Goal: Transaction & Acquisition: Purchase product/service

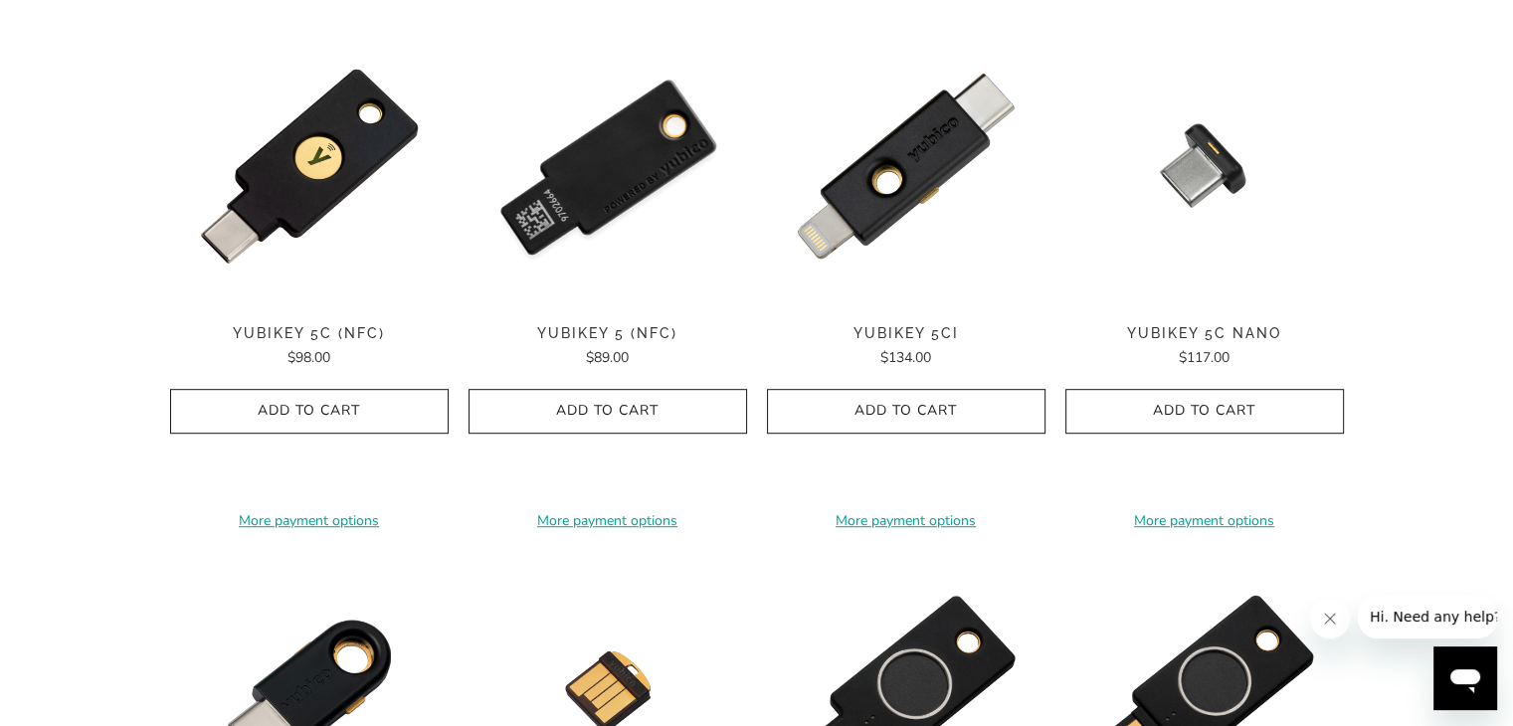
scroll to position [1066, 0]
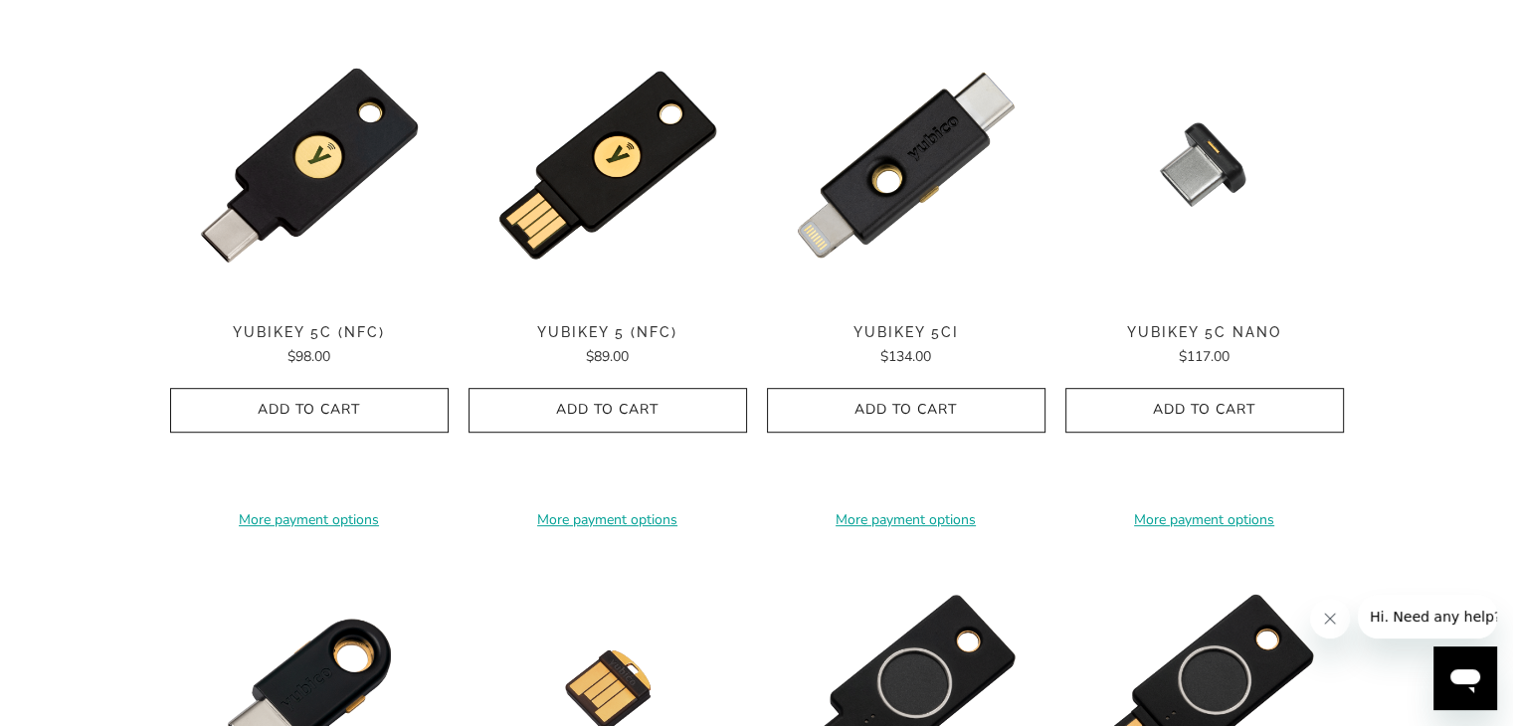
click at [613, 331] on span "YubiKey 5 (NFC)" at bounding box center [608, 332] width 279 height 17
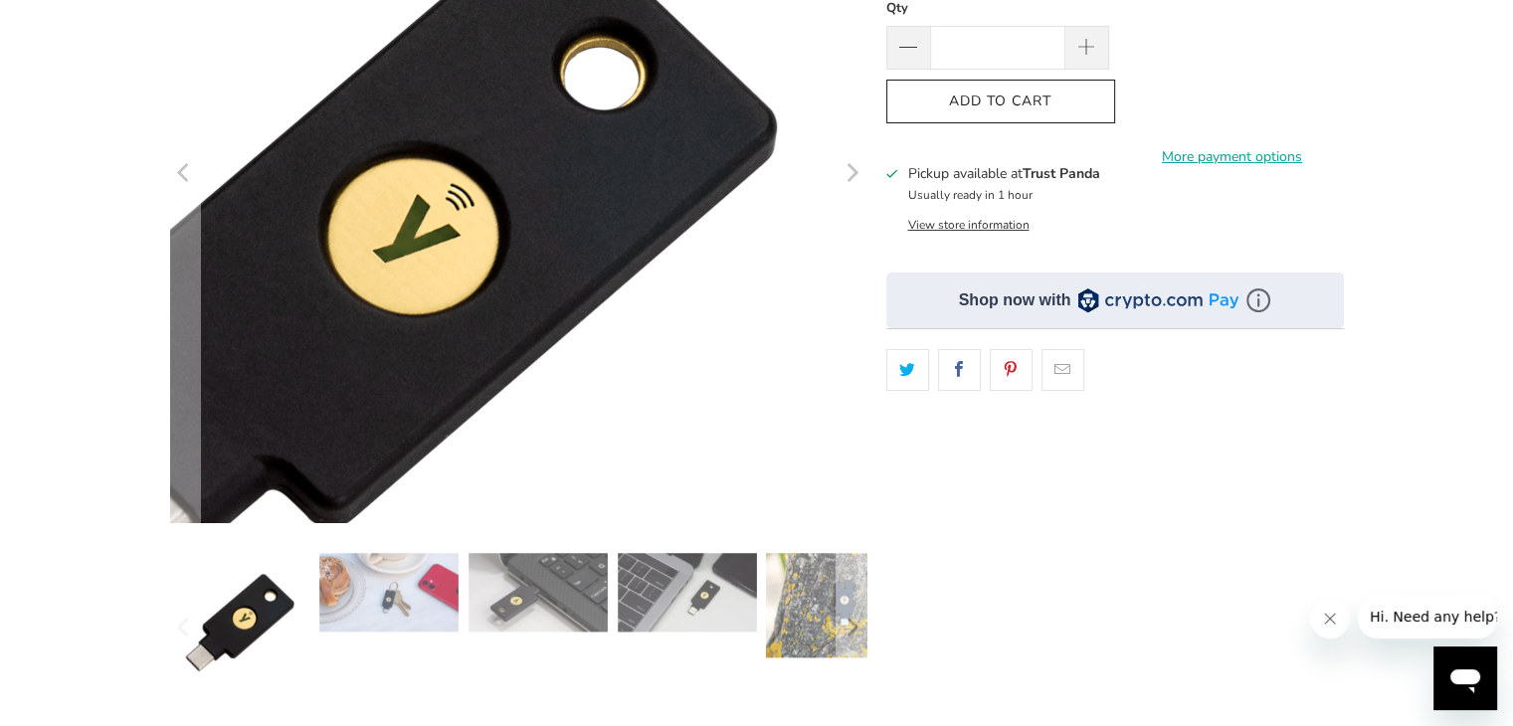
scroll to position [353, 0]
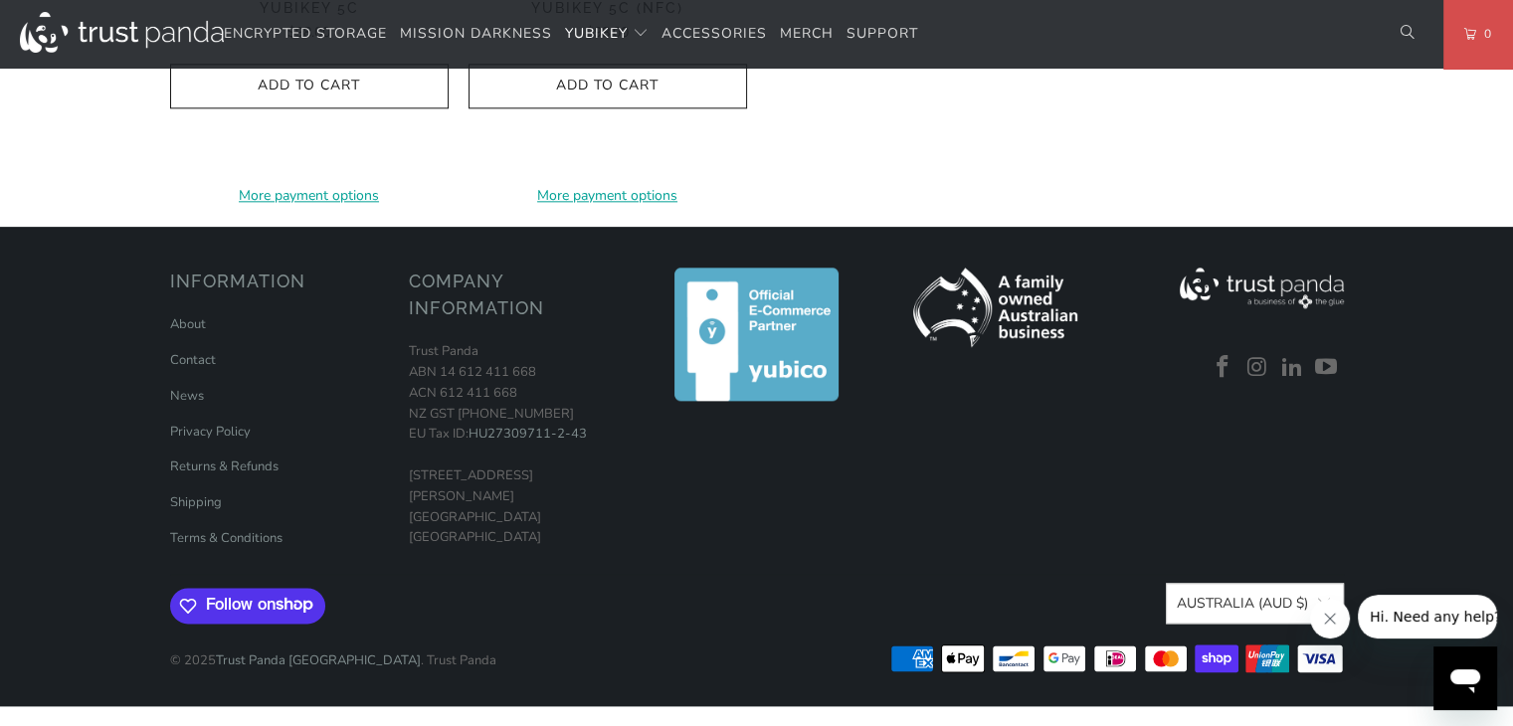
scroll to position [2901, 0]
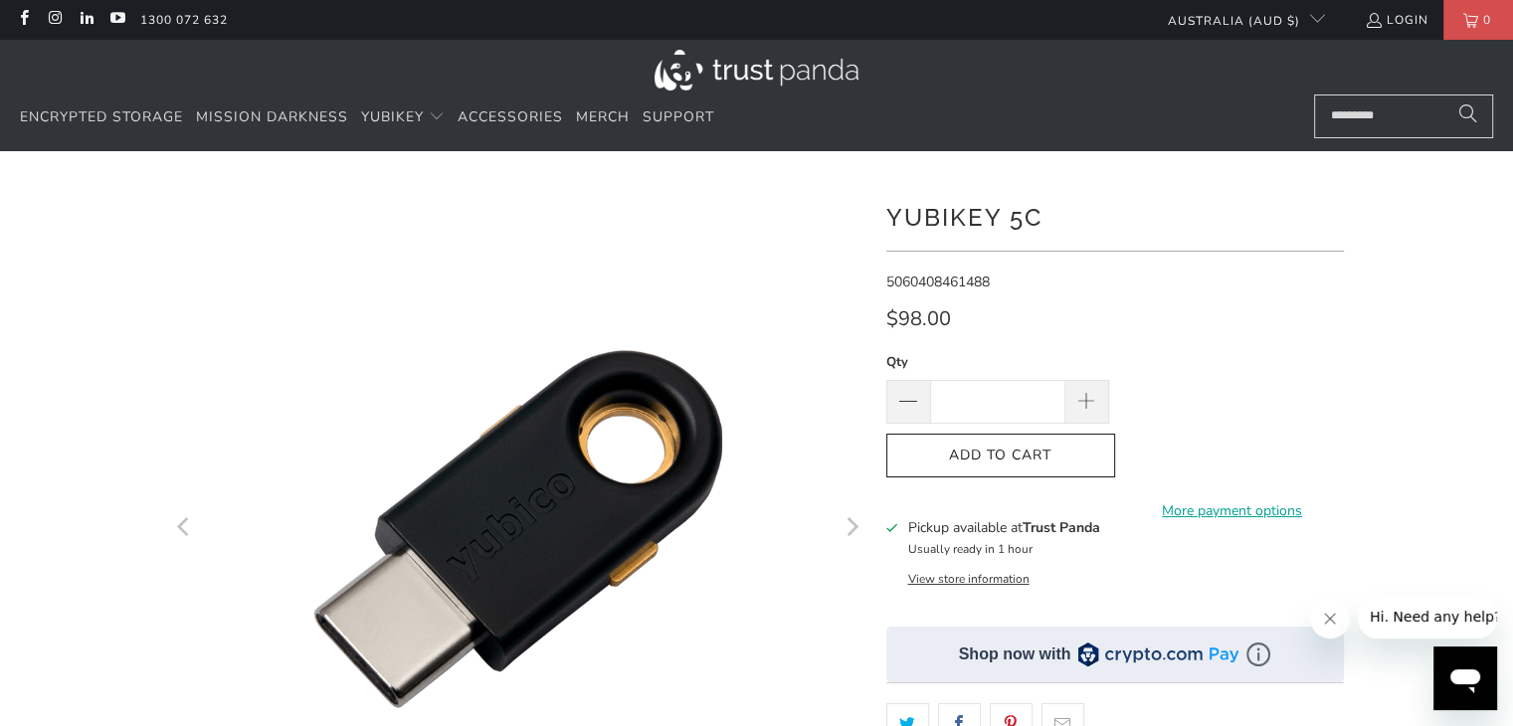
click at [861, 535] on button "Next" at bounding box center [852, 529] width 32 height 696
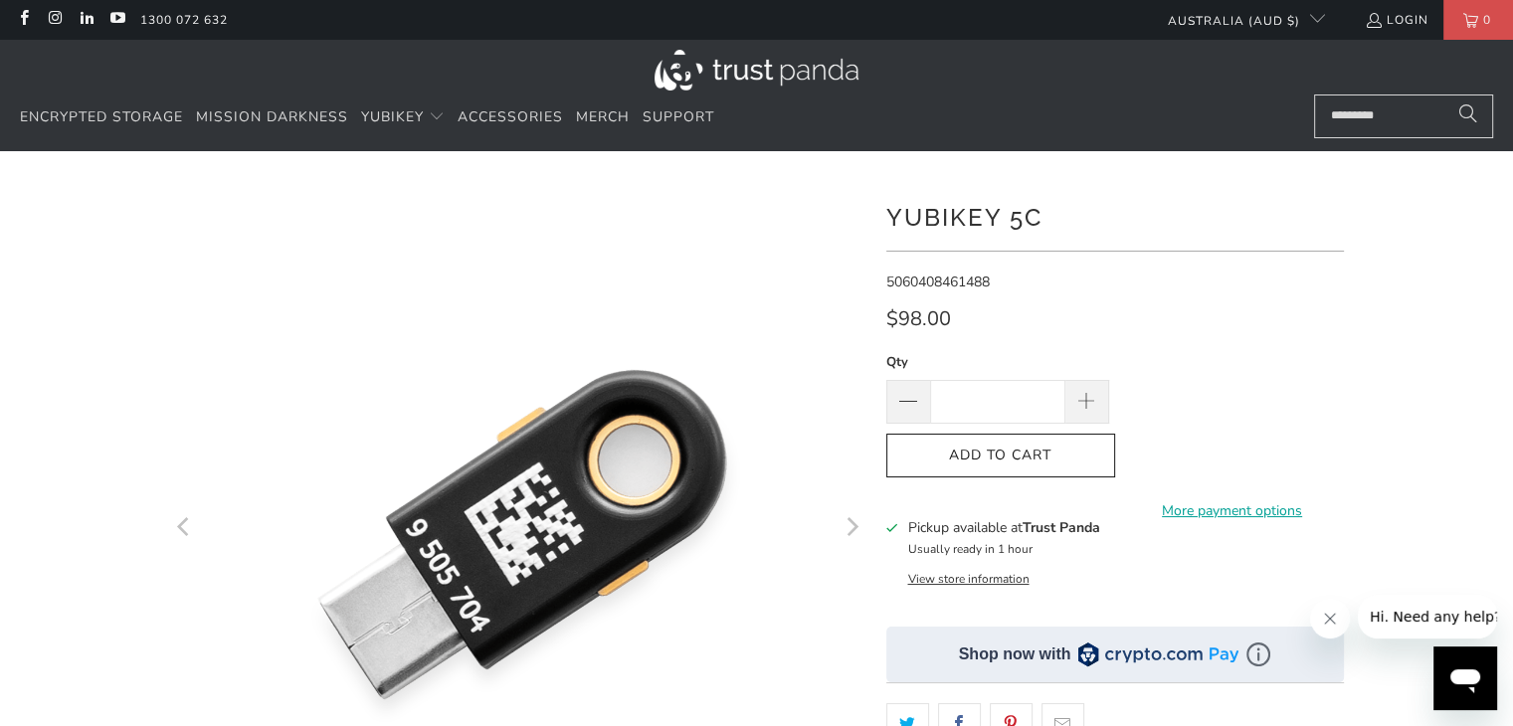
click at [861, 535] on button "Next" at bounding box center [852, 529] width 32 height 696
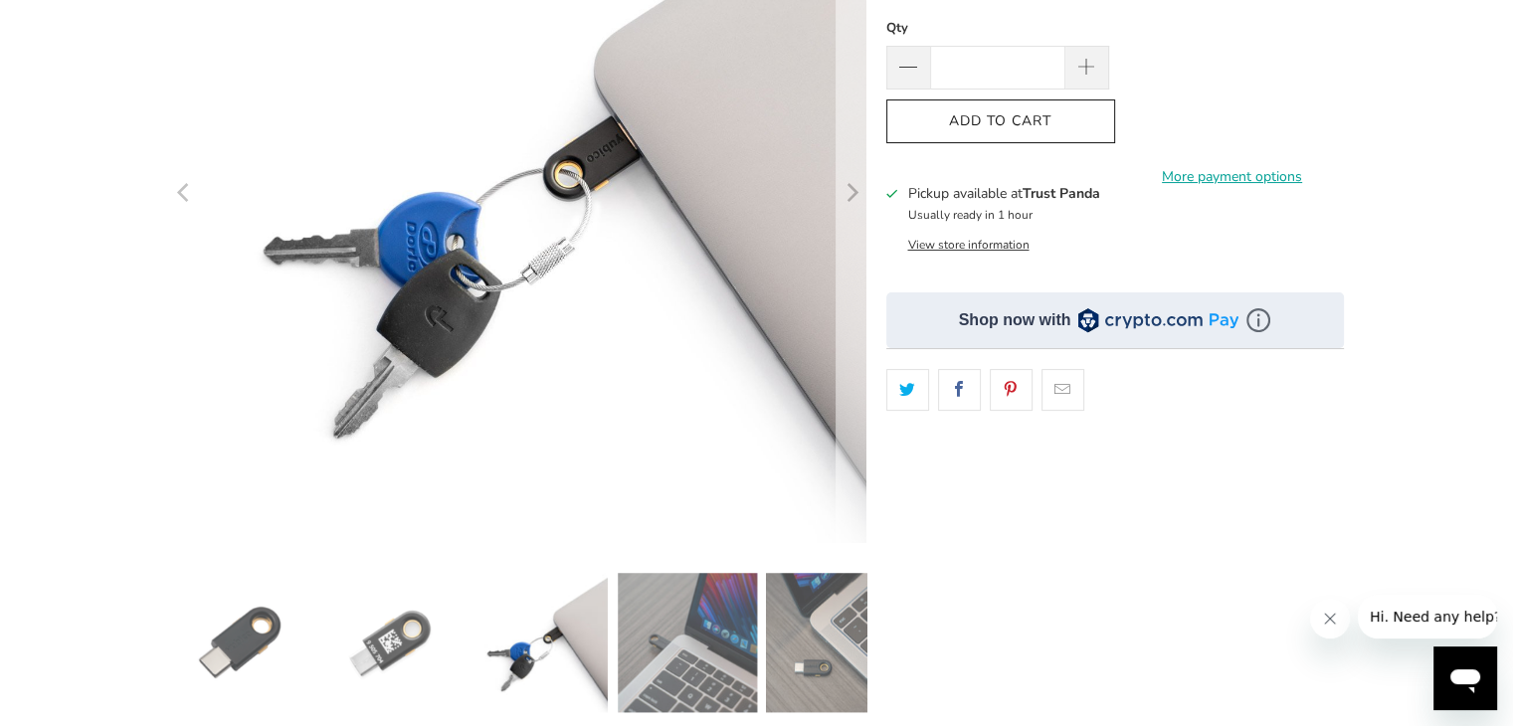
scroll to position [333, 0]
click at [861, 193] on button "Next" at bounding box center [852, 196] width 32 height 696
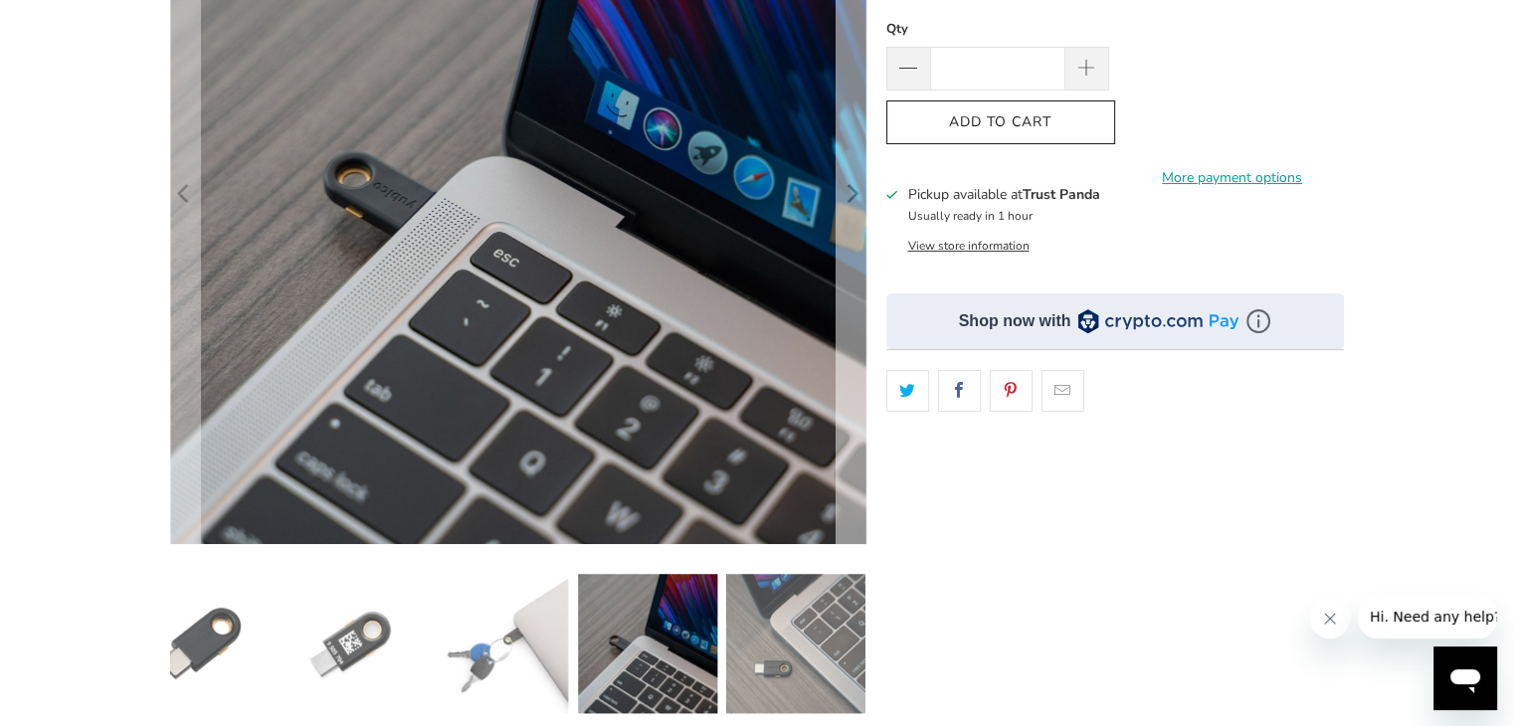
click at [861, 193] on button "Next" at bounding box center [852, 196] width 32 height 696
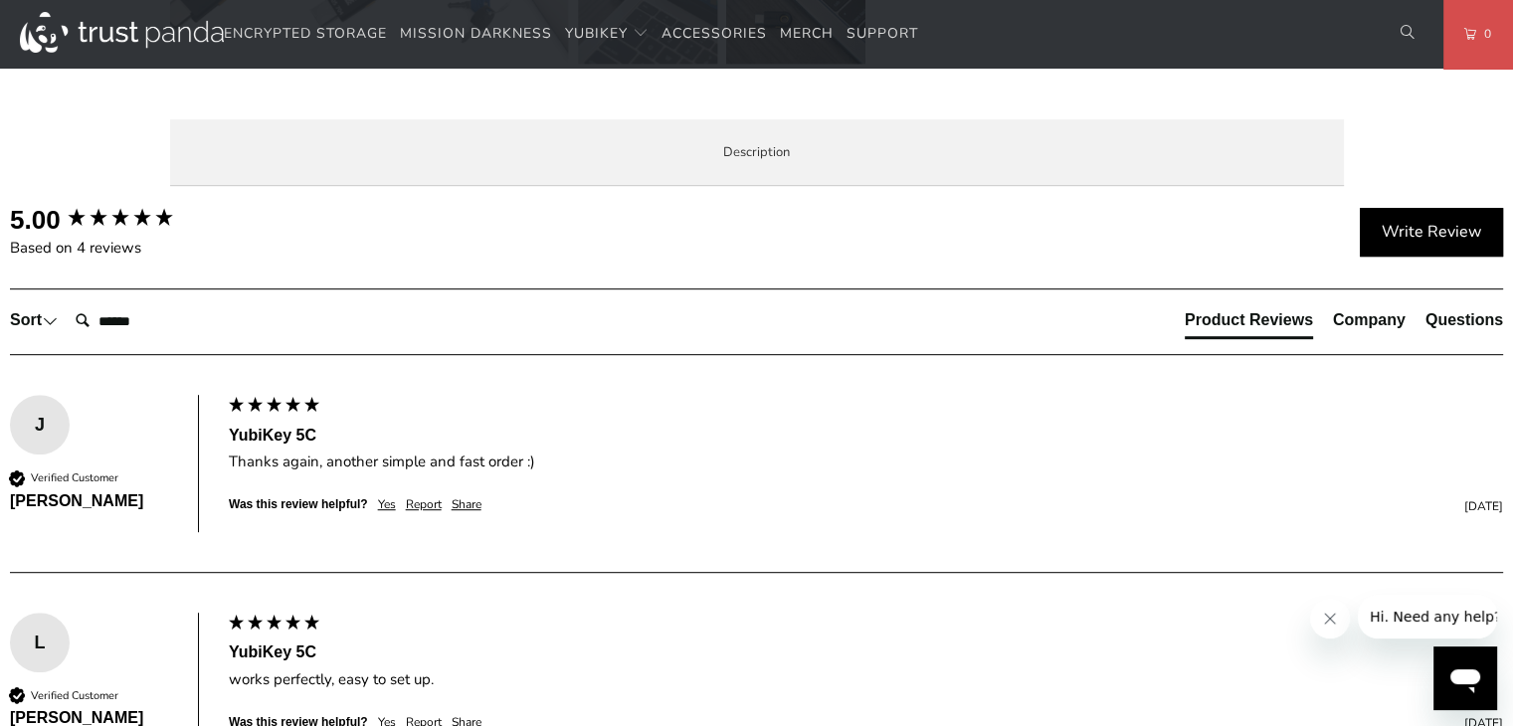
scroll to position [969, 0]
